Goal: Use online tool/utility: Utilize a website feature to perform a specific function

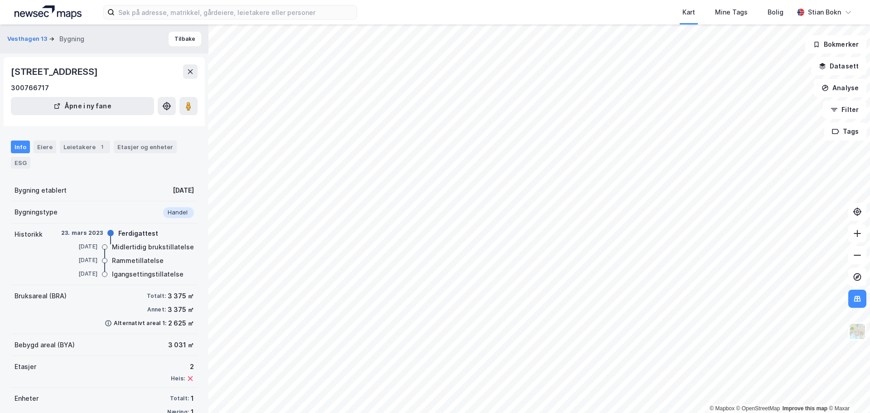
scroll to position [21, 0]
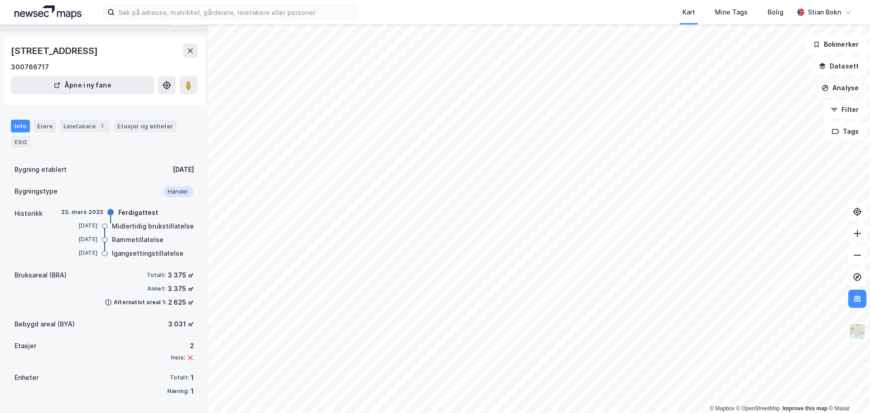
click at [840, 93] on button "Analyse" at bounding box center [840, 88] width 53 height 18
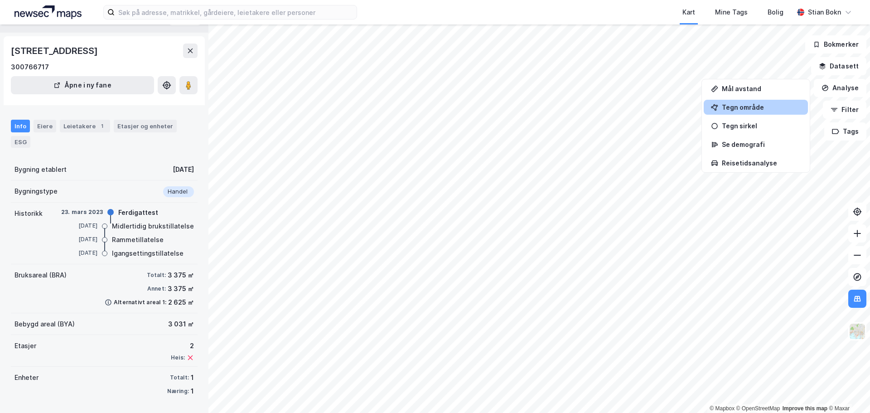
click at [762, 110] on div "Tegn område" at bounding box center [761, 107] width 79 height 8
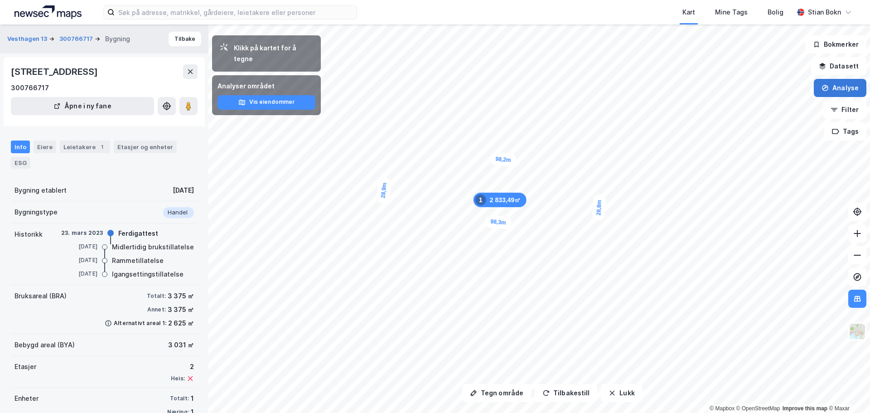
click at [851, 93] on button "Analyse" at bounding box center [840, 88] width 53 height 18
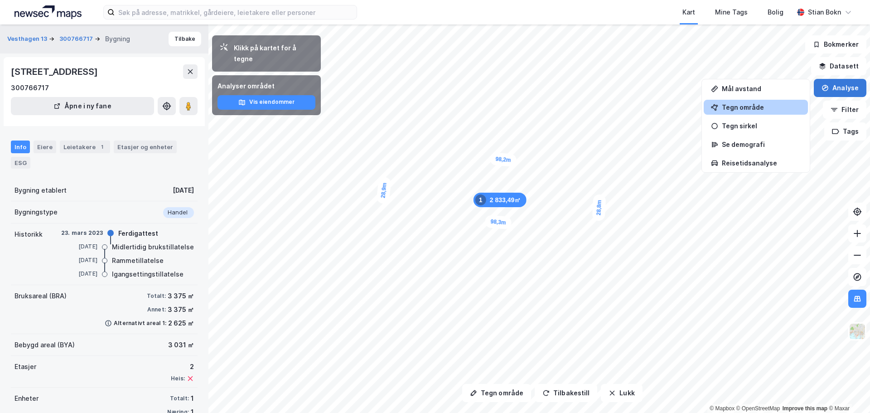
click at [836, 94] on button "Analyse" at bounding box center [840, 88] width 53 height 18
